Goal: Information Seeking & Learning: Learn about a topic

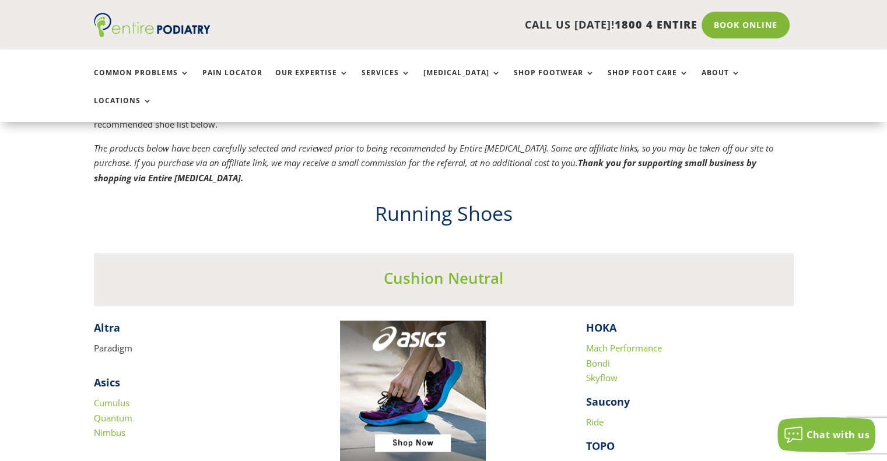
scroll to position [1171, 0]
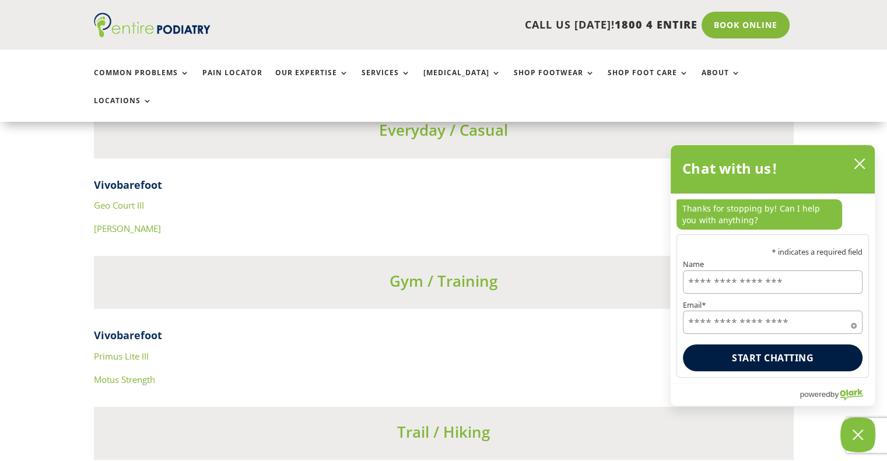
scroll to position [4132, 0]
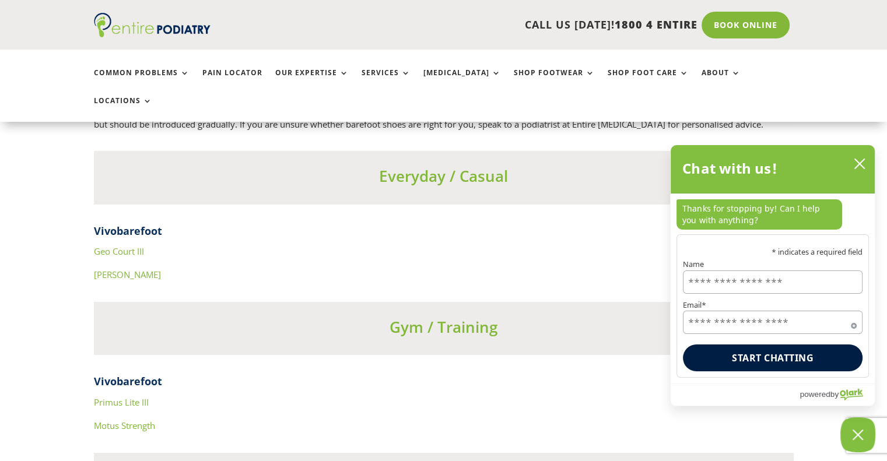
click at [114, 246] on link "Geo Court III" at bounding box center [119, 252] width 50 height 12
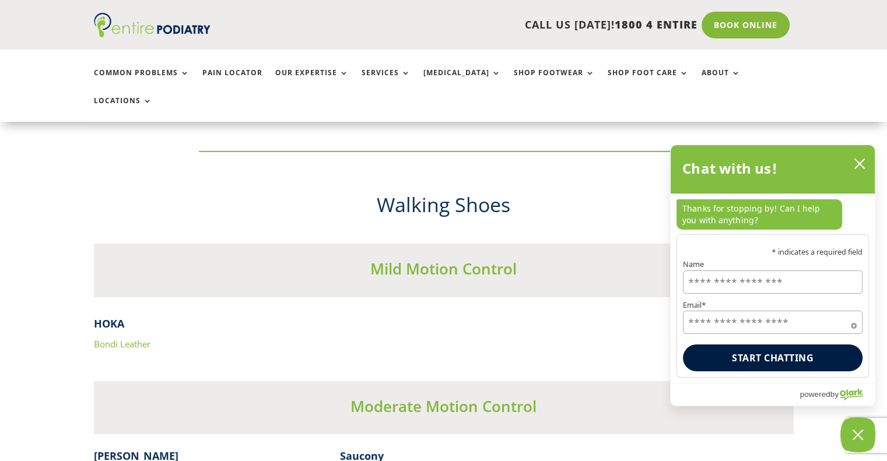
scroll to position [3483, 0]
click at [117, 339] on link "Bondi Leather" at bounding box center [122, 345] width 57 height 12
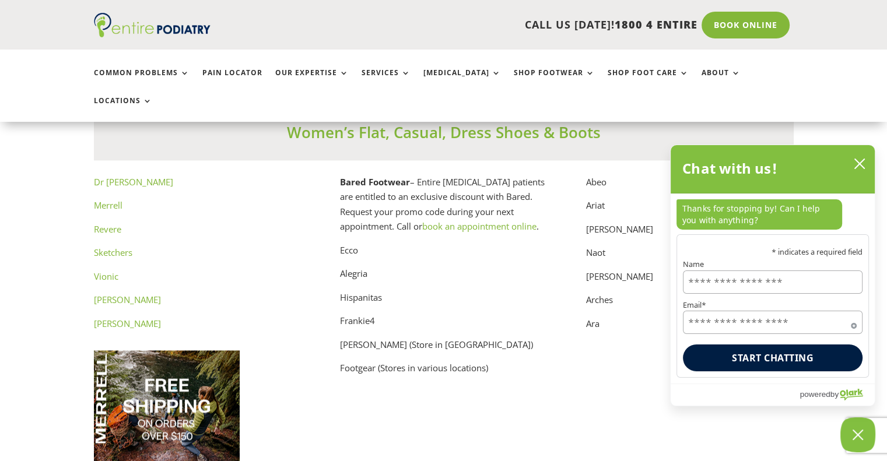
scroll to position [5965, 0]
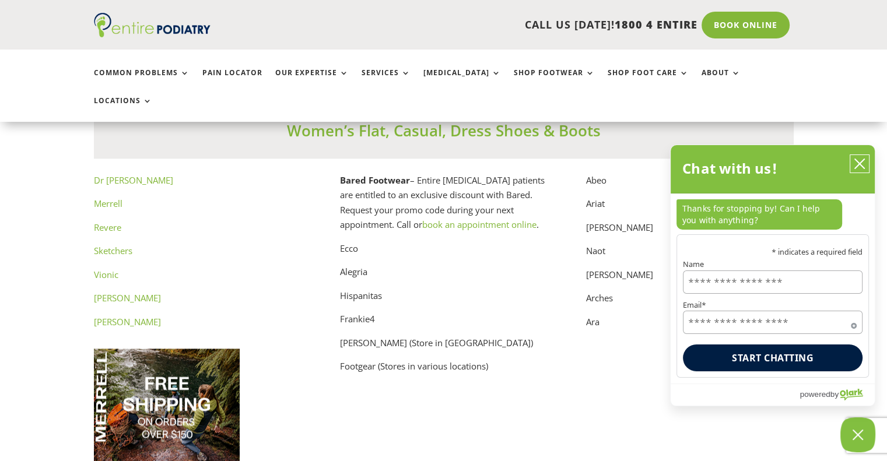
click at [852, 165] on button "close chatbox" at bounding box center [859, 163] width 19 height 17
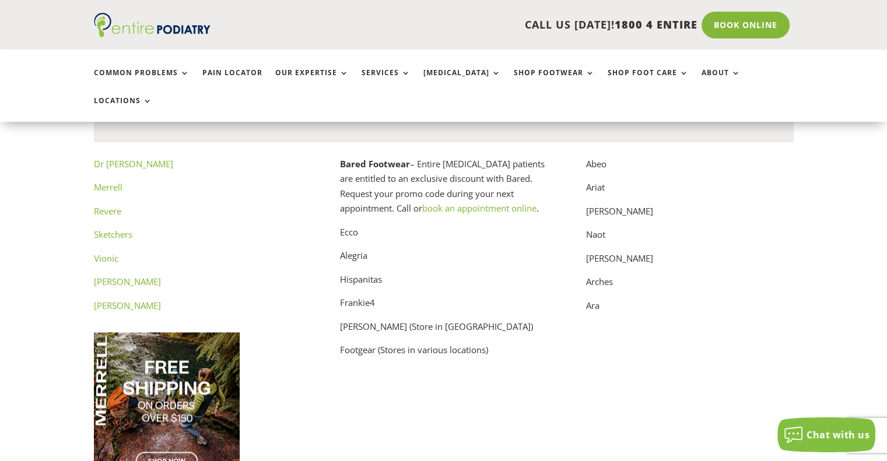
scroll to position [5936, 0]
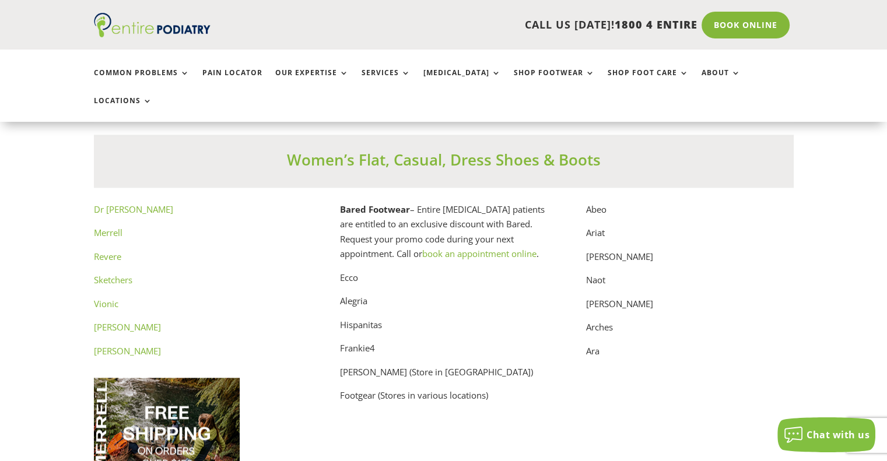
click at [110, 274] on link "Sketchers" at bounding box center [113, 280] width 38 height 12
